Goal: Task Accomplishment & Management: Manage account settings

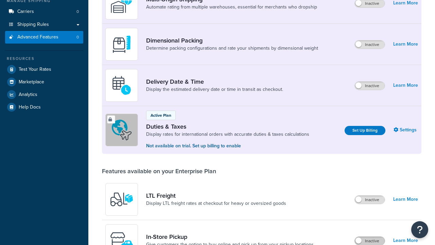
click at [370, 237] on label "Inactive" at bounding box center [370, 241] width 30 height 8
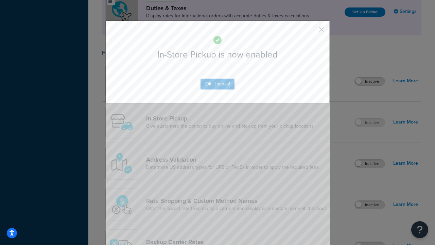
click at [311, 31] on button "button" at bounding box center [312, 32] width 2 height 2
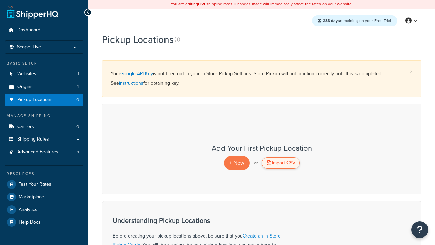
click at [280, 163] on div "Import CSV" at bounding box center [281, 163] width 38 height 12
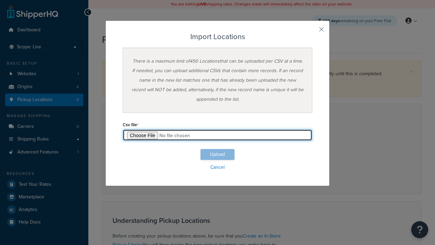
click at [218, 135] on input "file" at bounding box center [218, 135] width 190 height 12
type input "C:\fakepath\importLocationsSuccess.csv"
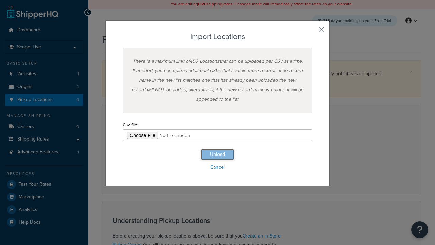
click at [218, 154] on button "Upload" at bounding box center [218, 154] width 34 height 11
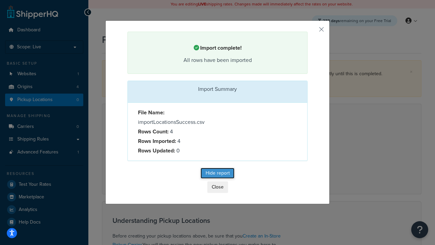
click at [218, 174] on button "Hide report" at bounding box center [218, 173] width 34 height 11
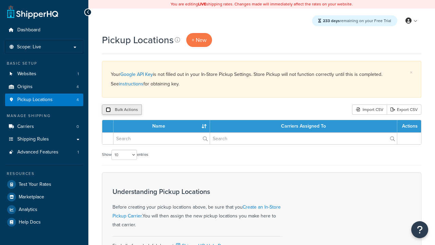
click at [108, 110] on input "checkbox" at bounding box center [108, 109] width 5 height 5
checkbox input "true"
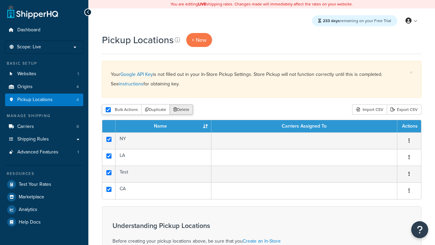
click at [183, 110] on button "Delete" at bounding box center [181, 109] width 23 height 10
